Goal: Task Accomplishment & Management: Use online tool/utility

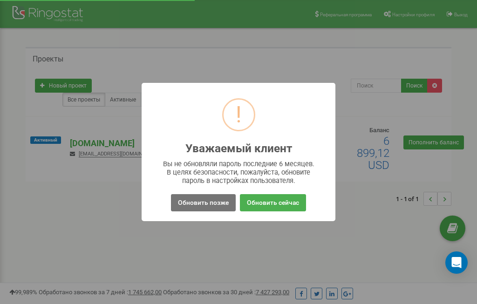
click at [202, 202] on button "Обновить позже" at bounding box center [203, 202] width 65 height 17
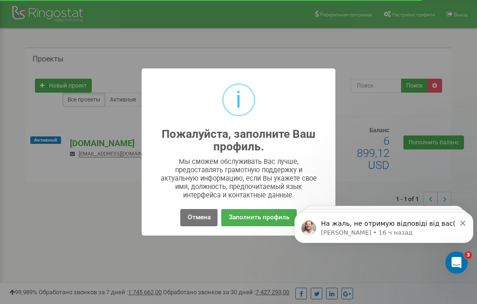
click at [199, 216] on button "Отмена" at bounding box center [198, 217] width 37 height 17
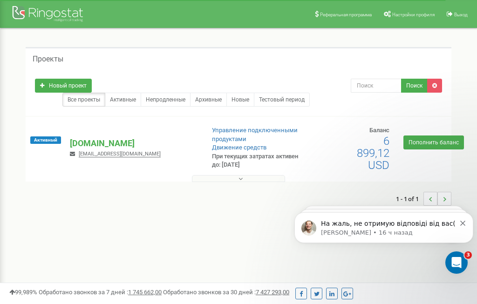
click at [465, 219] on button "Dismiss notification" at bounding box center [463, 221] width 6 height 7
click at [461, 225] on icon "Dismiss notification" at bounding box center [462, 223] width 5 height 5
click at [461, 224] on icon "Dismiss notification" at bounding box center [462, 223] width 5 height 5
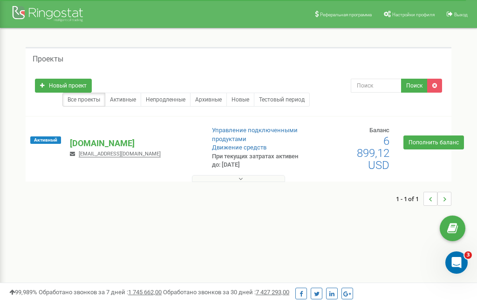
click at [107, 148] on p "[DOMAIN_NAME]" at bounding box center [133, 143] width 126 height 12
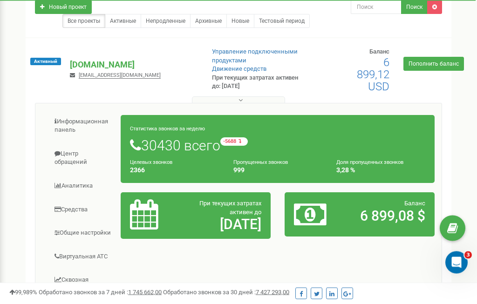
scroll to position [81, 0]
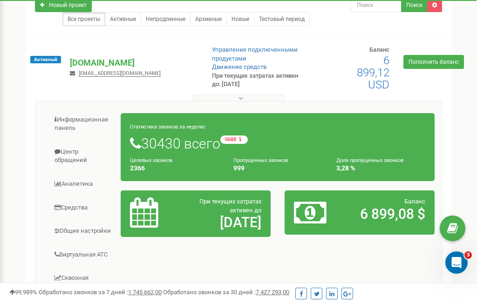
click at [70, 163] on link "Центр обращений" at bounding box center [81, 156] width 79 height 31
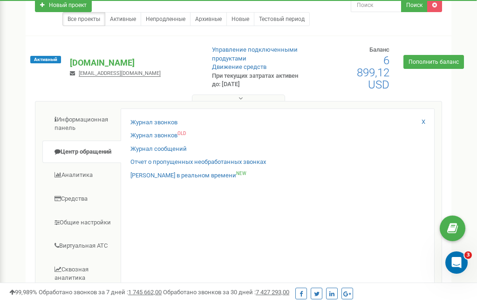
click at [148, 127] on link "Журнал звонков" at bounding box center [153, 122] width 47 height 9
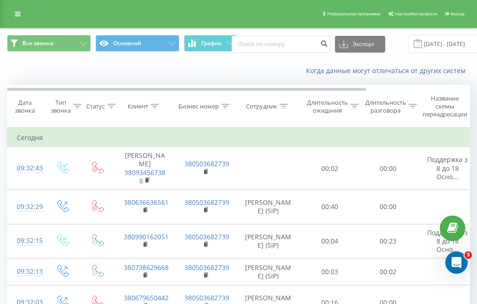
click at [284, 108] on icon at bounding box center [283, 106] width 8 height 5
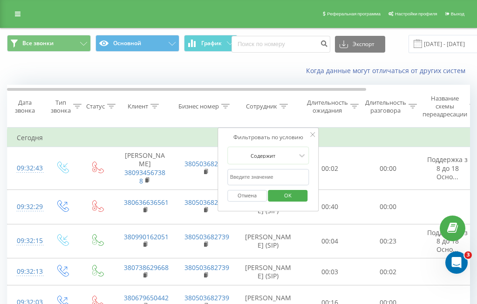
click at [278, 175] on input "text" at bounding box center [268, 177] width 82 height 16
type input "Кравчук та"
click at [293, 194] on span "OK" at bounding box center [288, 195] width 26 height 14
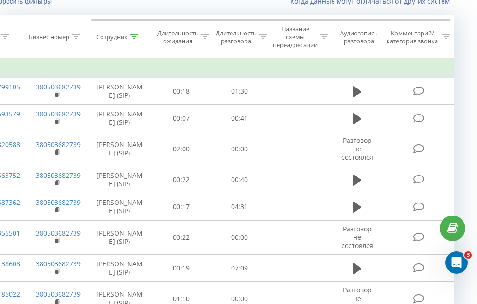
scroll to position [85, 16]
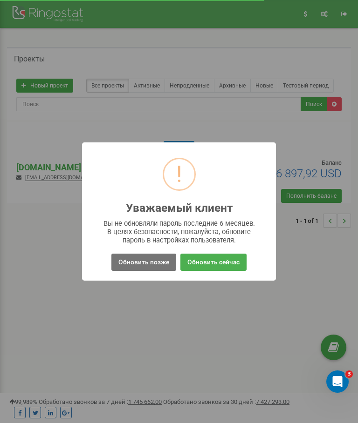
click at [140, 268] on button "Обновить позже" at bounding box center [143, 262] width 65 height 17
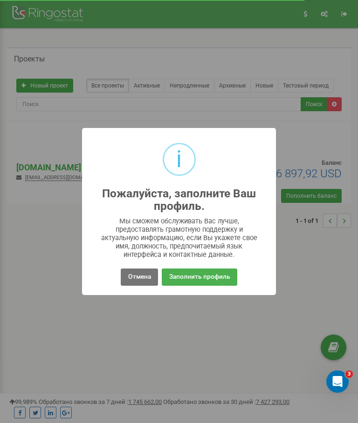
click at [136, 275] on button "Отмена" at bounding box center [139, 277] width 37 height 17
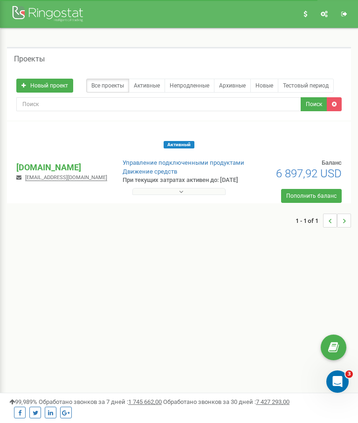
click at [60, 172] on p "[DOMAIN_NAME]" at bounding box center [61, 168] width 91 height 12
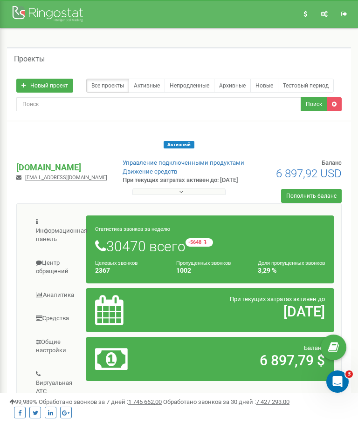
scroll to position [3, 0]
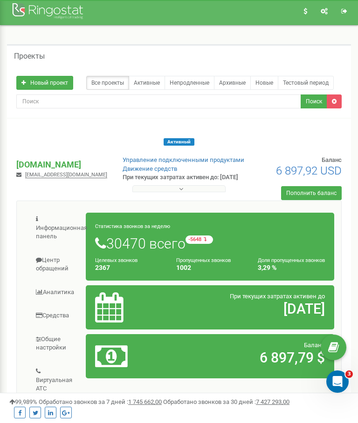
click at [54, 255] on link "Центр обращений" at bounding box center [55, 264] width 62 height 31
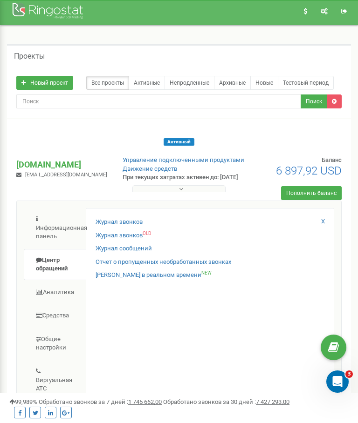
click at [115, 219] on link "Журнал звонков" at bounding box center [118, 222] width 47 height 9
click at [132, 218] on link "Журнал звонков" at bounding box center [118, 222] width 47 height 9
click at [123, 223] on link "Журнал звонков" at bounding box center [118, 222] width 47 height 9
click at [126, 224] on link "Журнал звонков" at bounding box center [118, 222] width 47 height 9
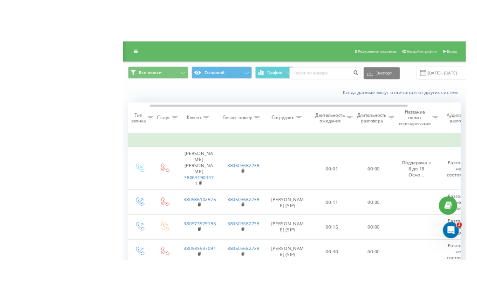
scroll to position [19, 16]
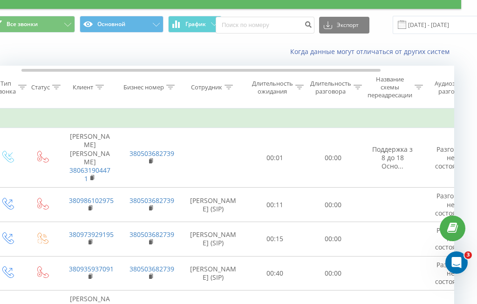
click at [231, 88] on icon at bounding box center [228, 87] width 8 height 5
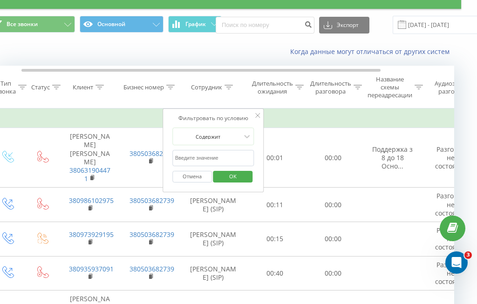
click at [227, 158] on input "text" at bounding box center [213, 158] width 82 height 16
type input "Кравчук"
click at [236, 177] on span "OK" at bounding box center [233, 176] width 26 height 14
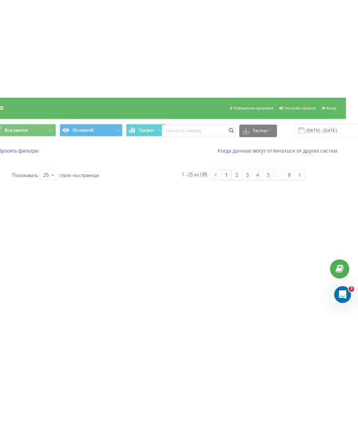
scroll to position [0, 7]
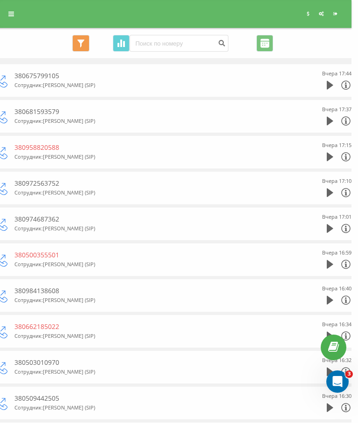
click at [327, 84] on icon at bounding box center [329, 85] width 7 height 9
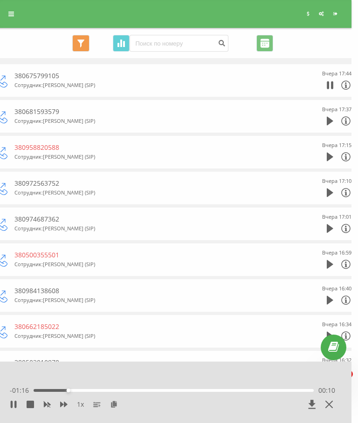
click at [61, 403] on icon at bounding box center [63, 405] width 7 height 6
click at [224, 370] on div at bounding box center [172, 374] width 275 height 10
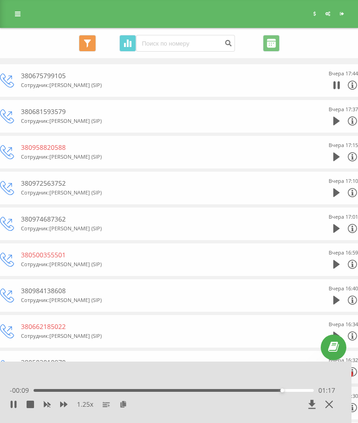
click at [10, 404] on icon at bounding box center [13, 404] width 7 height 7
click at [334, 117] on icon at bounding box center [336, 121] width 7 height 9
click at [335, 156] on icon at bounding box center [336, 157] width 7 height 9
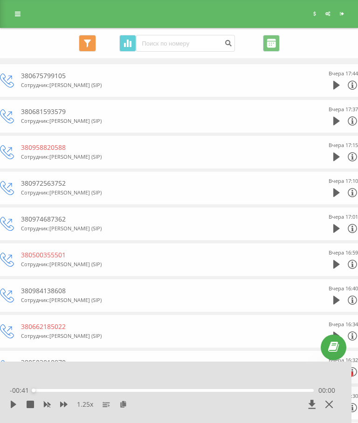
click at [15, 405] on icon at bounding box center [14, 404] width 6 height 7
click at [339, 188] on icon at bounding box center [336, 192] width 7 height 9
click at [336, 228] on icon at bounding box center [336, 228] width 7 height 9
click at [333, 265] on icon at bounding box center [336, 264] width 7 height 9
click at [14, 407] on icon at bounding box center [13, 404] width 7 height 7
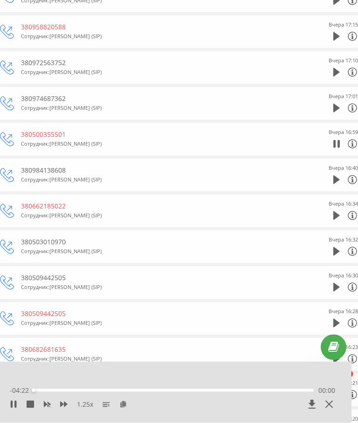
scroll to position [121, 0]
click at [12, 408] on icon at bounding box center [12, 404] width 2 height 7
click at [16, 408] on icon at bounding box center [14, 404] width 6 height 7
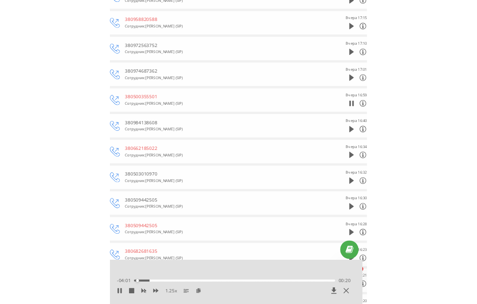
scroll to position [156, 0]
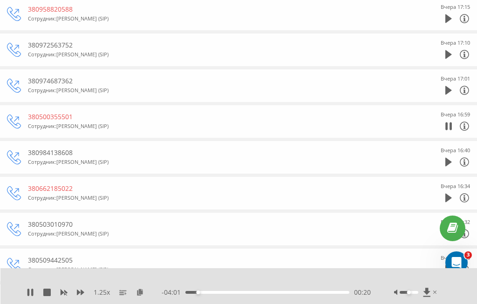
click at [27, 292] on icon at bounding box center [30, 292] width 7 height 7
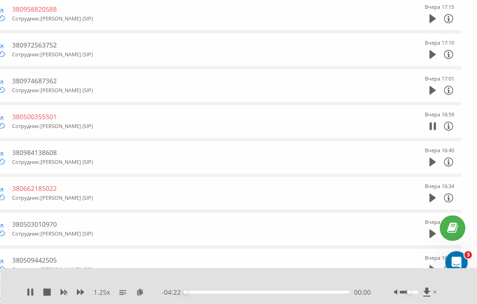
scroll to position [156, 16]
click at [28, 291] on icon at bounding box center [28, 292] width 2 height 7
click at [29, 291] on icon at bounding box center [30, 292] width 6 height 7
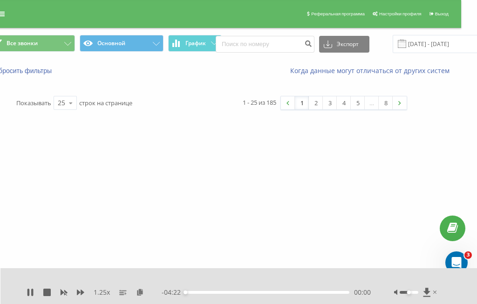
scroll to position [0, 16]
